Goal: Find contact information: Find contact information

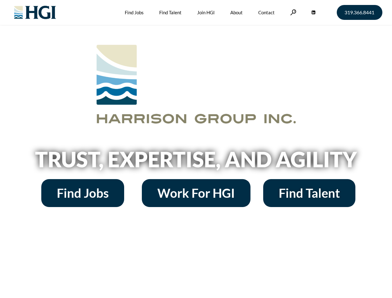
click at [196, 149] on h2 "Trust, Expertise, and Agility" at bounding box center [196, 159] width 354 height 21
click at [293, 12] on link at bounding box center [294, 12] width 6 height 6
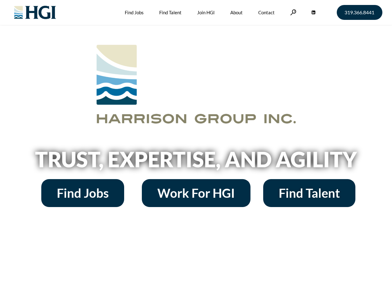
click at [196, 149] on h2 "Trust, Expertise, and Agility" at bounding box center [196, 159] width 354 height 21
click at [293, 12] on link at bounding box center [294, 12] width 6 height 6
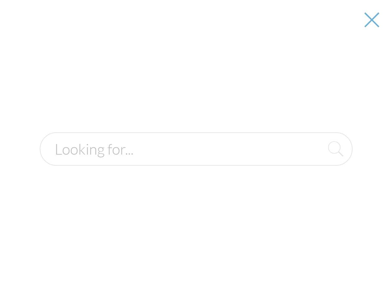
click at [196, 162] on h2 "Trust, Expertise, and Agility" at bounding box center [196, 159] width 354 height 21
